Goal: Information Seeking & Learning: Learn about a topic

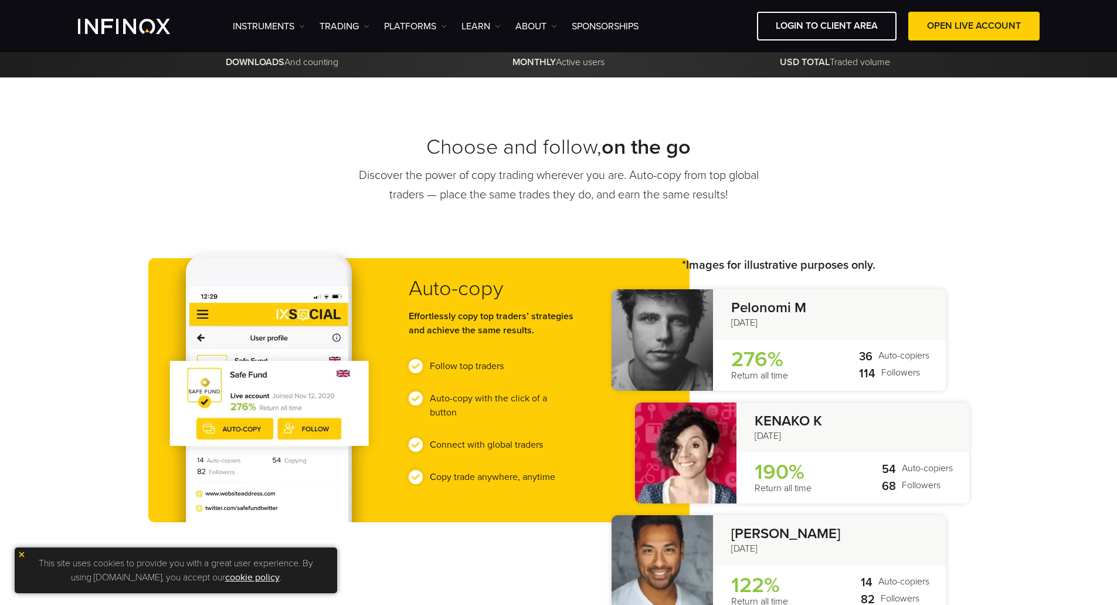
click at [822, 324] on p "Pelonomi M Apr 4, 2022" at bounding box center [829, 314] width 233 height 50
click at [813, 415] on strong "KENAKO K" at bounding box center [854, 421] width 198 height 17
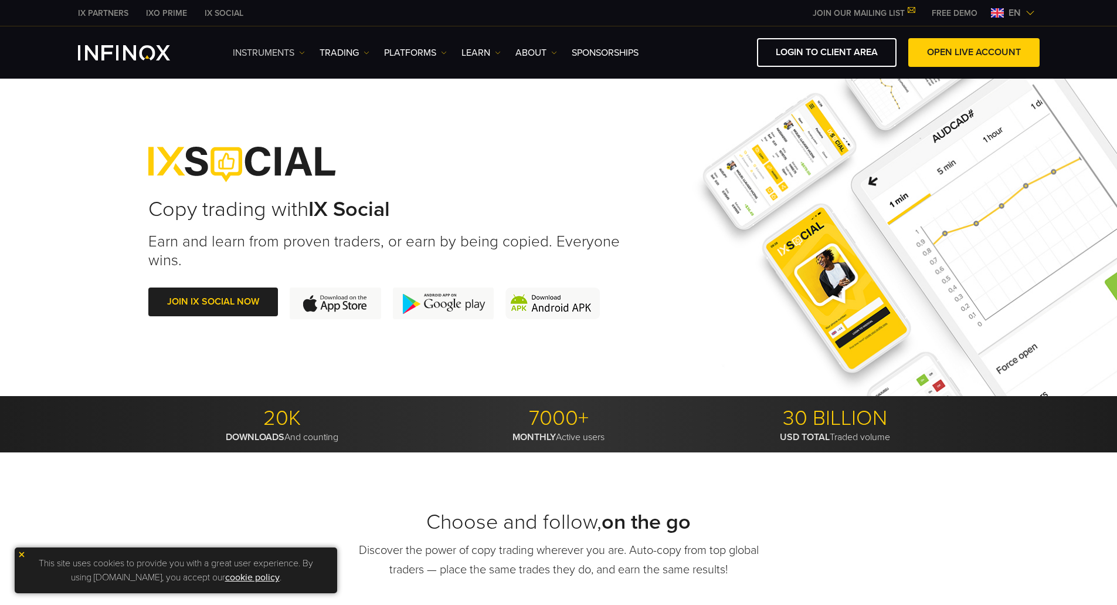
click at [269, 49] on link "Instruments" at bounding box center [269, 53] width 72 height 14
click at [346, 49] on link "TRADING" at bounding box center [345, 53] width 50 height 14
click at [411, 53] on link "PLATFORMS" at bounding box center [415, 53] width 63 height 14
click at [449, 49] on ul "Instruments Instruments Product Information TRADING Accounts DEMO" at bounding box center [436, 53] width 406 height 14
click at [472, 49] on link "Learn" at bounding box center [481, 53] width 39 height 14
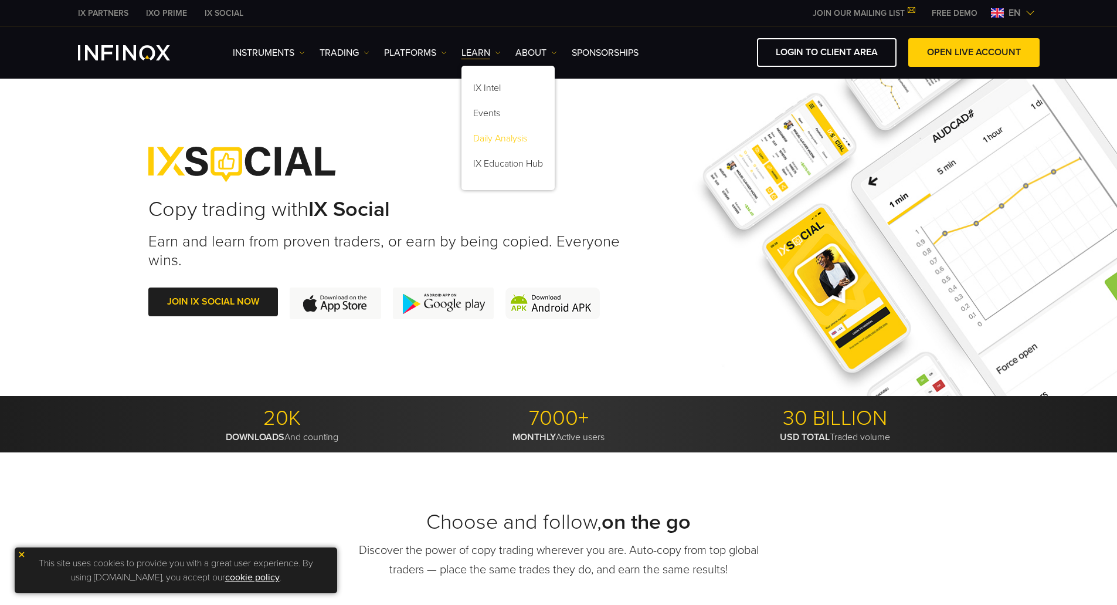
click at [496, 137] on link "Daily Analysis" at bounding box center [508, 140] width 93 height 25
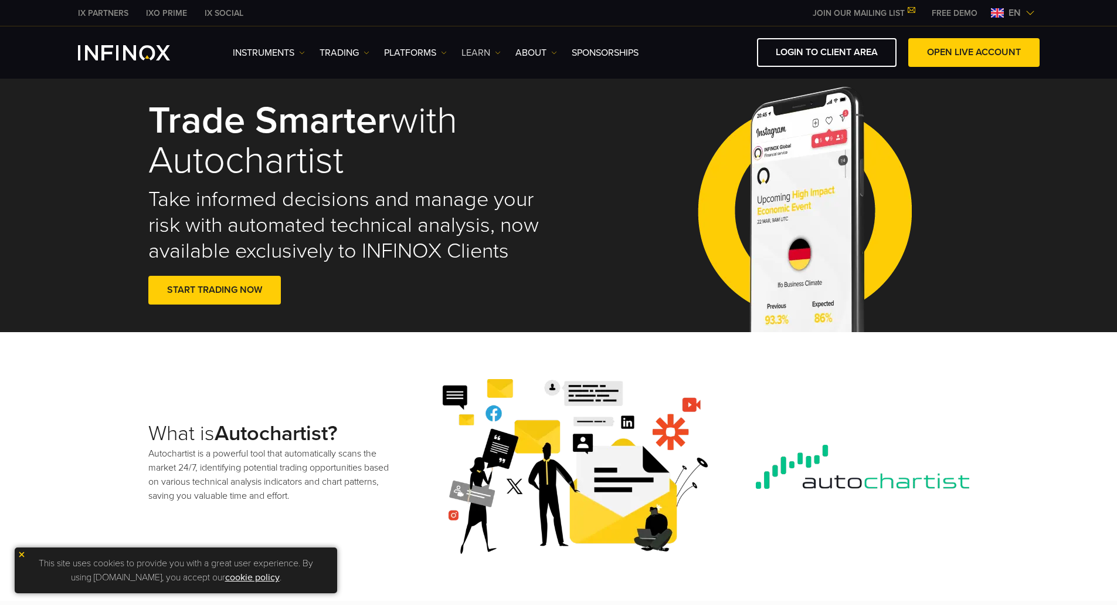
click at [479, 57] on link "Learn" at bounding box center [481, 53] width 39 height 14
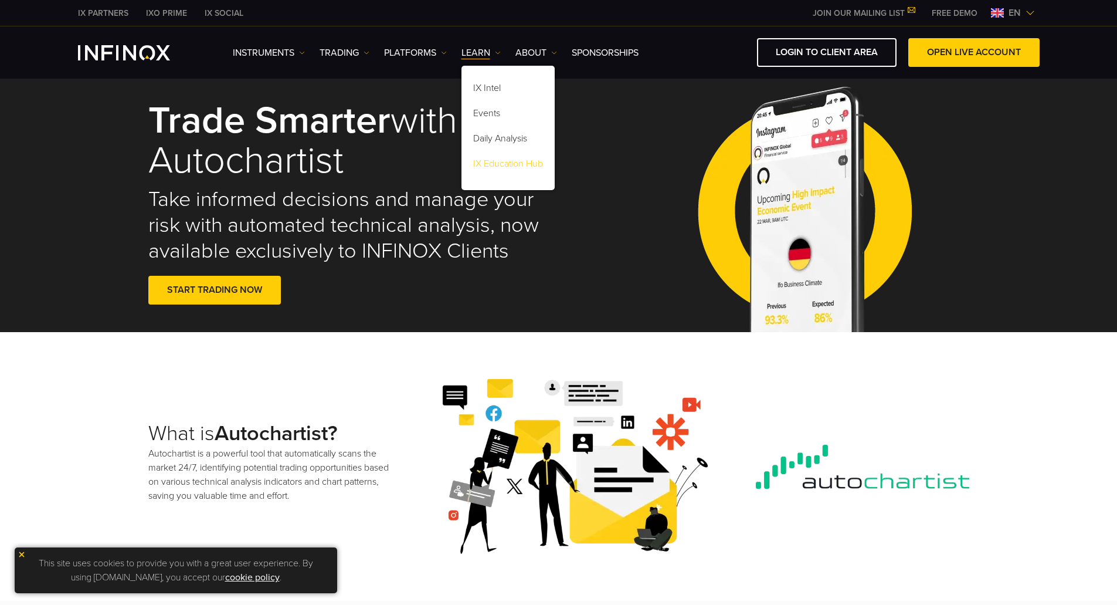
click at [506, 167] on link "IX Education Hub" at bounding box center [508, 165] width 93 height 25
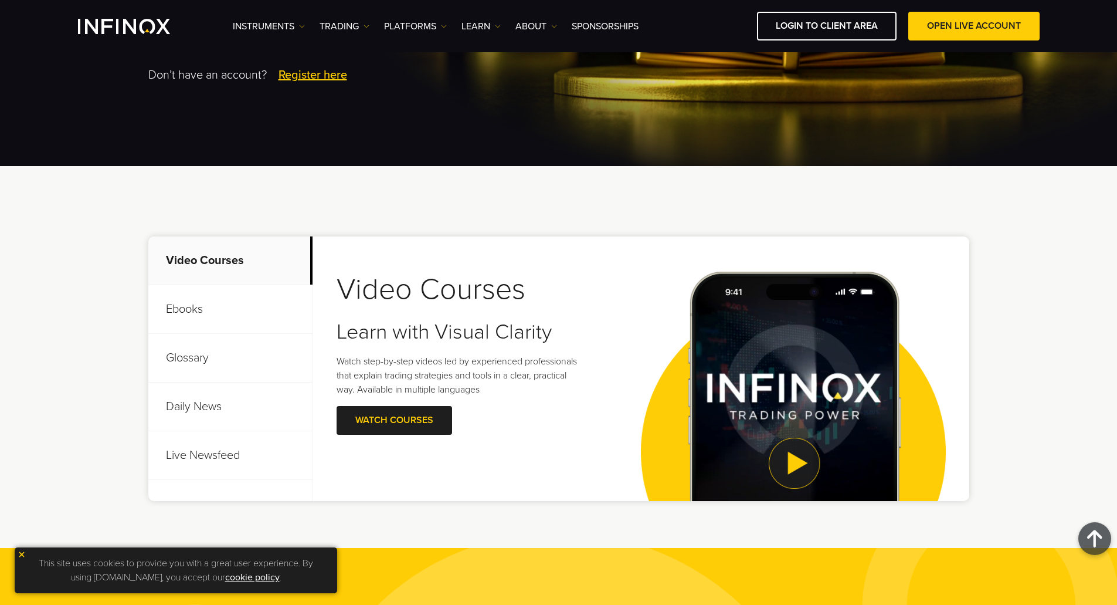
scroll to position [285, 0]
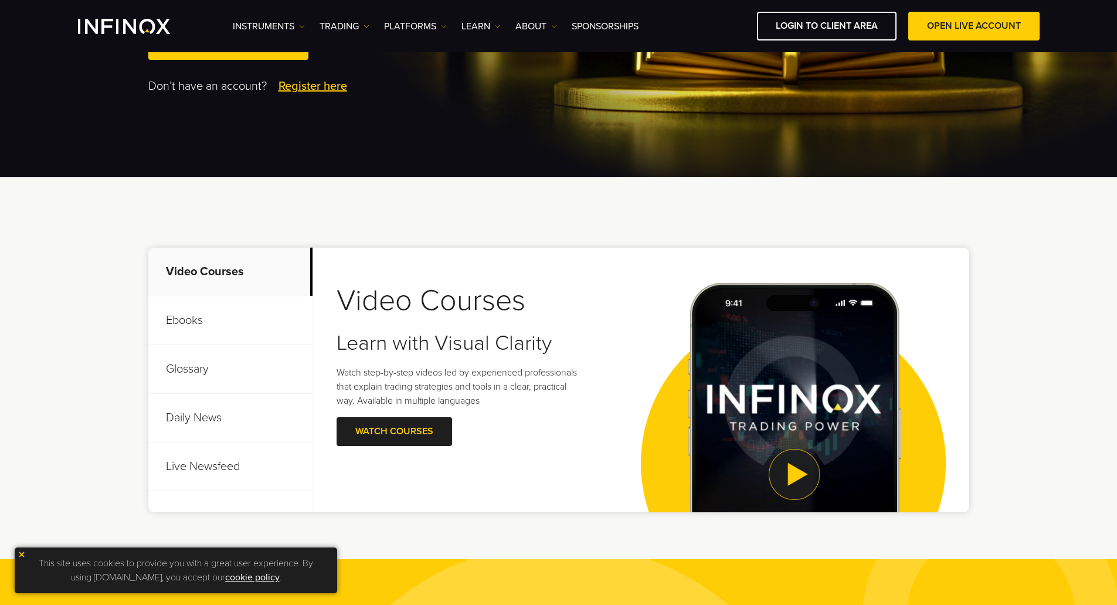
click at [462, 25] on ul "Instruments Instruments Product Information TRADING Accounts DEMO" at bounding box center [436, 26] width 406 height 14
click at [486, 23] on link "Learn" at bounding box center [481, 26] width 39 height 14
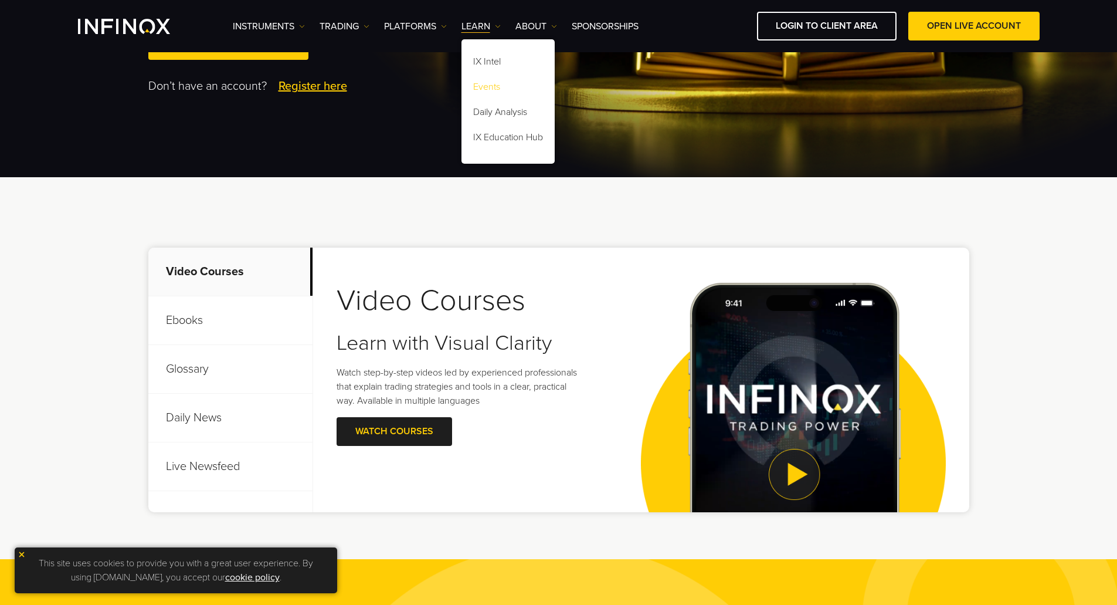
click at [507, 87] on link "Events" at bounding box center [508, 88] width 93 height 25
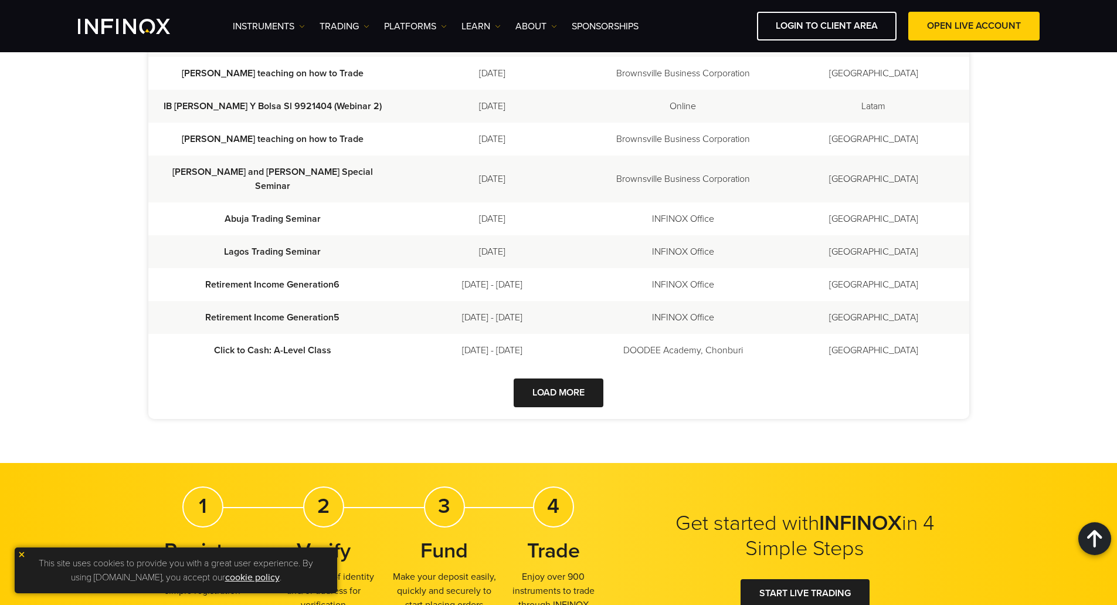
click at [1117, 151] on html "IX PARTNERS IXO PRIME IX SOCIAL JOIN OUR MAILING LIST Never Miss a Trading Oppo…" at bounding box center [558, 536] width 1117 height 2934
